Goal: Task Accomplishment & Management: Manage account settings

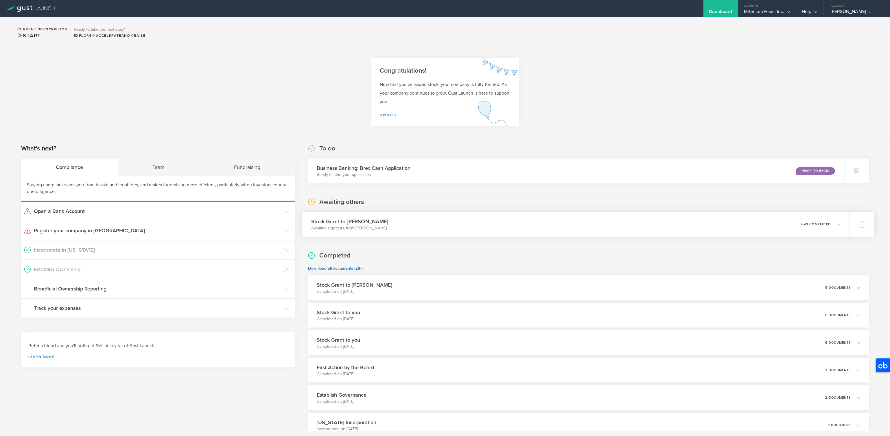
click at [444, 223] on div "Stock Grant to [PERSON_NAME] Awaiting signature from [PERSON_NAME] 0 undelivera…" at bounding box center [576, 224] width 547 height 25
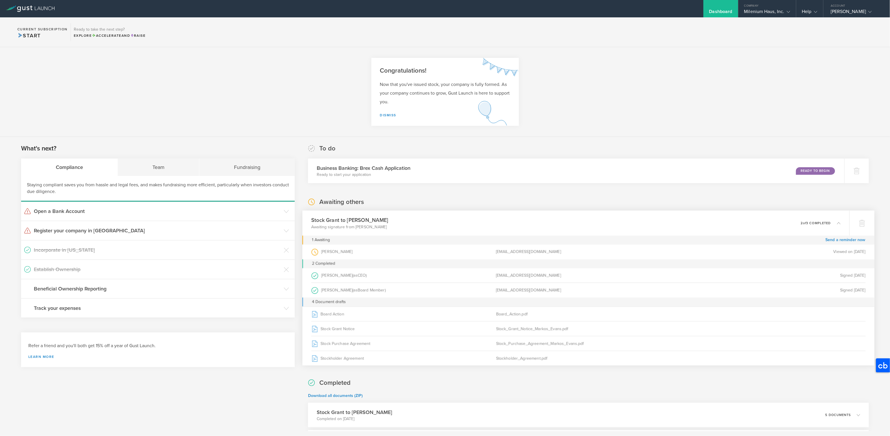
click at [839, 222] on icon at bounding box center [838, 222] width 3 height 3
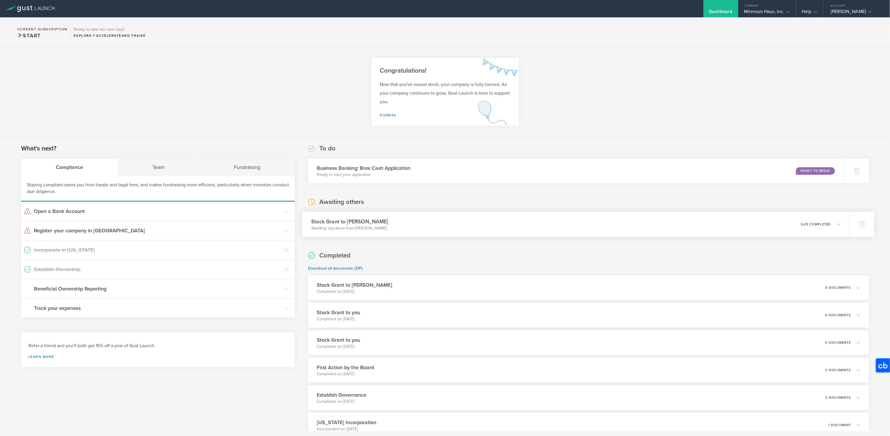
click at [367, 223] on h3 "Stock Grant to [PERSON_NAME]" at bounding box center [350, 222] width 77 height 8
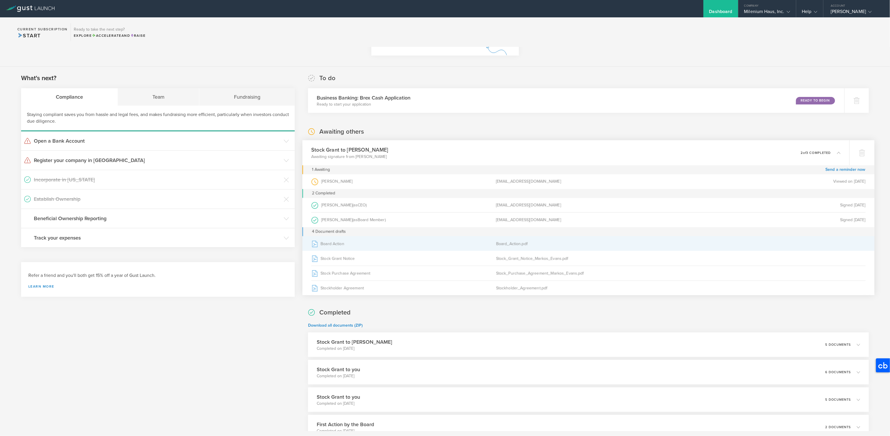
scroll to position [72, 0]
click at [408, 244] on div "Board Action" at bounding box center [404, 242] width 185 height 14
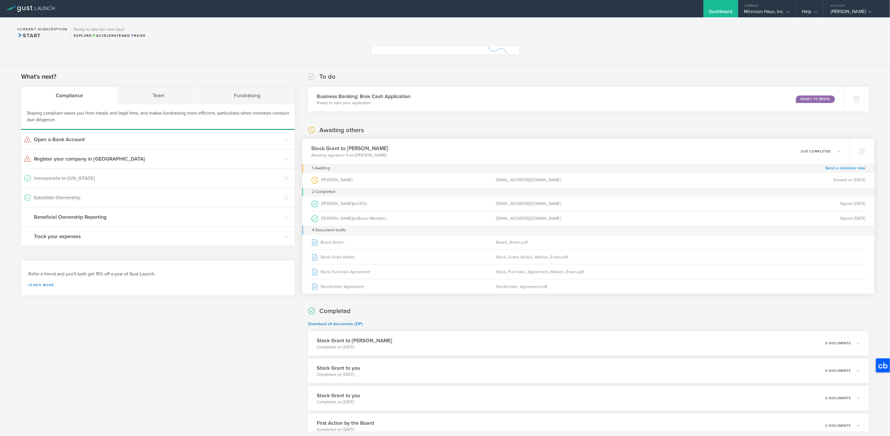
click at [841, 167] on link "Send a reminder now" at bounding box center [846, 168] width 40 height 9
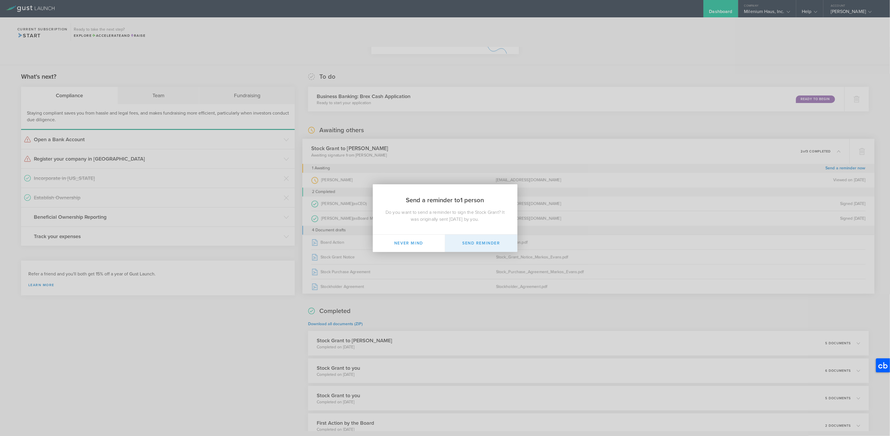
click at [480, 242] on button "Send Reminder" at bounding box center [481, 243] width 72 height 17
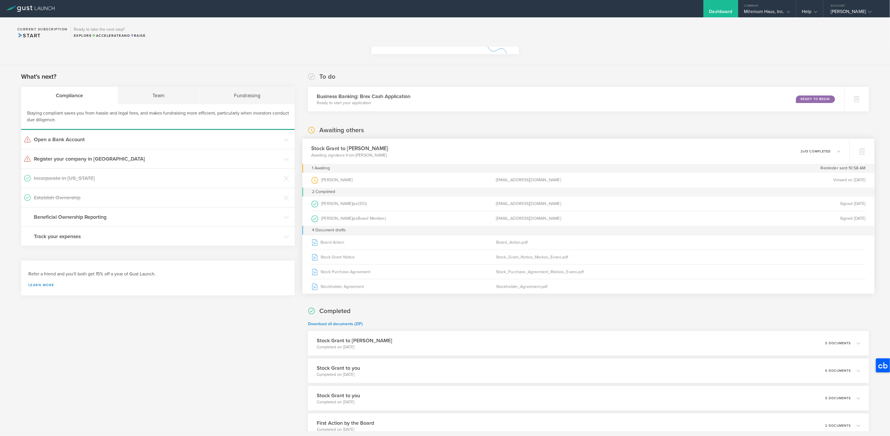
scroll to position [68, 0]
